Goal: Find contact information: Find contact information

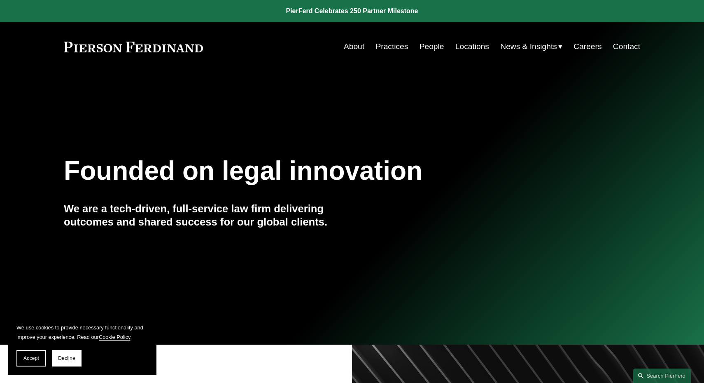
click at [628, 48] on link "Contact" at bounding box center [626, 47] width 27 height 16
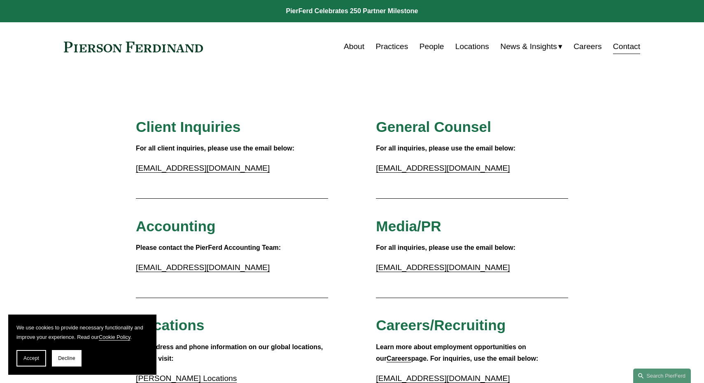
click at [204, 172] on link "[EMAIL_ADDRESS][DOMAIN_NAME]" at bounding box center [203, 167] width 134 height 9
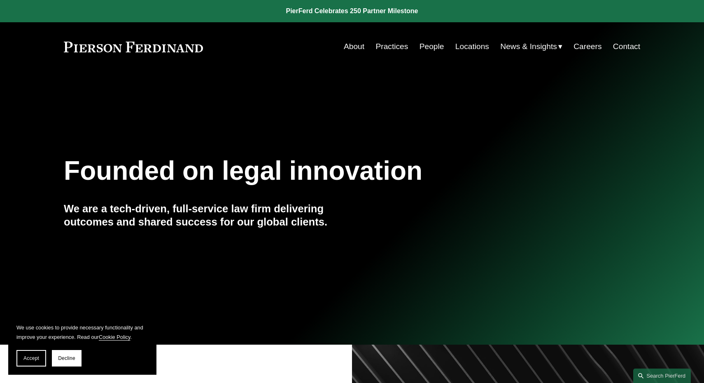
click at [631, 52] on link "Contact" at bounding box center [626, 47] width 27 height 16
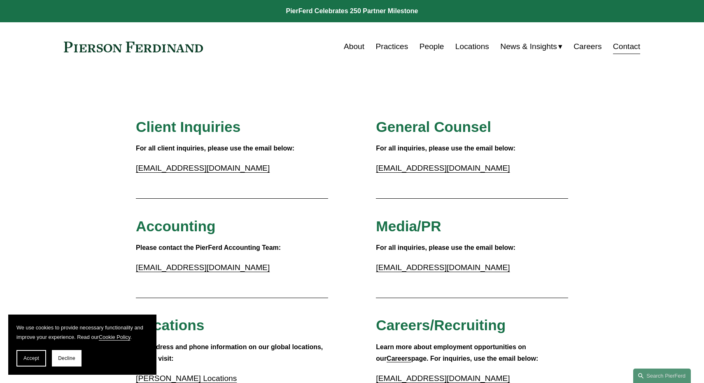
click at [388, 48] on link "Practices" at bounding box center [392, 47] width 33 height 16
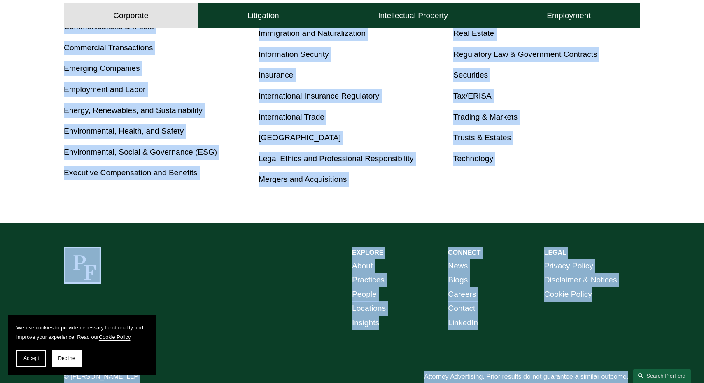
scroll to position [539, 0]
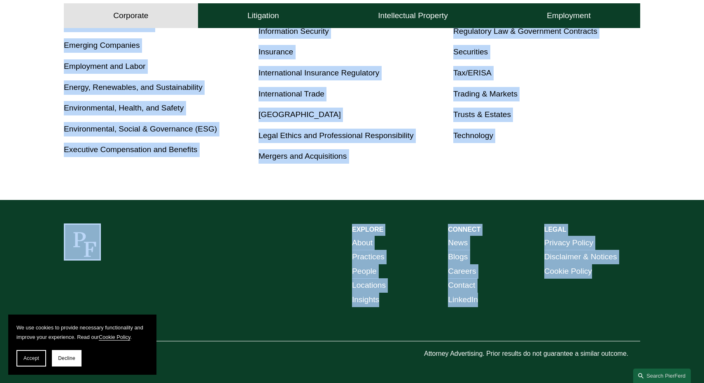
drag, startPoint x: 421, startPoint y: 231, endPoint x: 297, endPoint y: 310, distance: 147.2
